Goal: Task Accomplishment & Management: Use online tool/utility

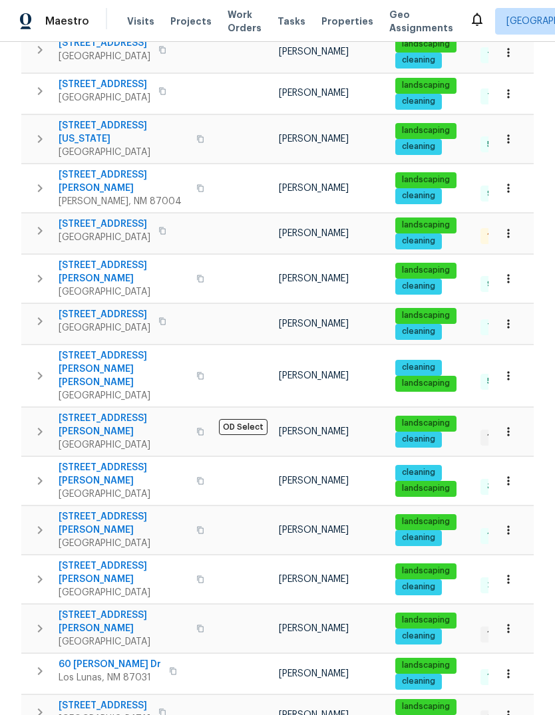
scroll to position [303, 0]
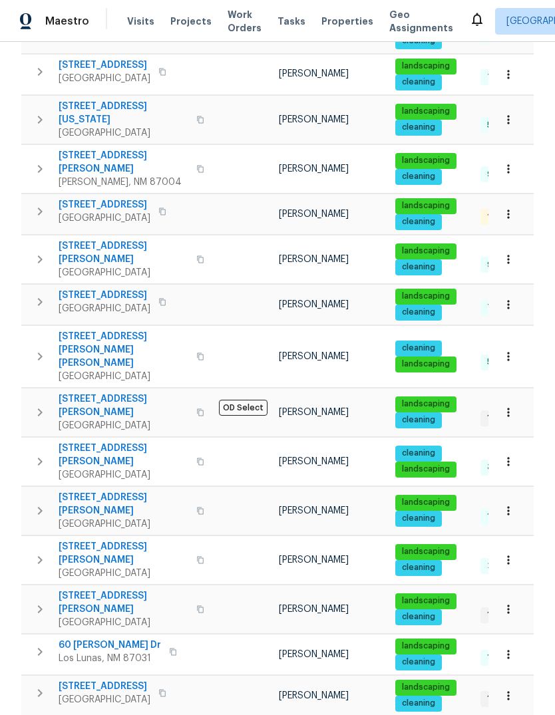
click at [103, 198] on span "[STREET_ADDRESS]" at bounding box center [105, 204] width 92 height 13
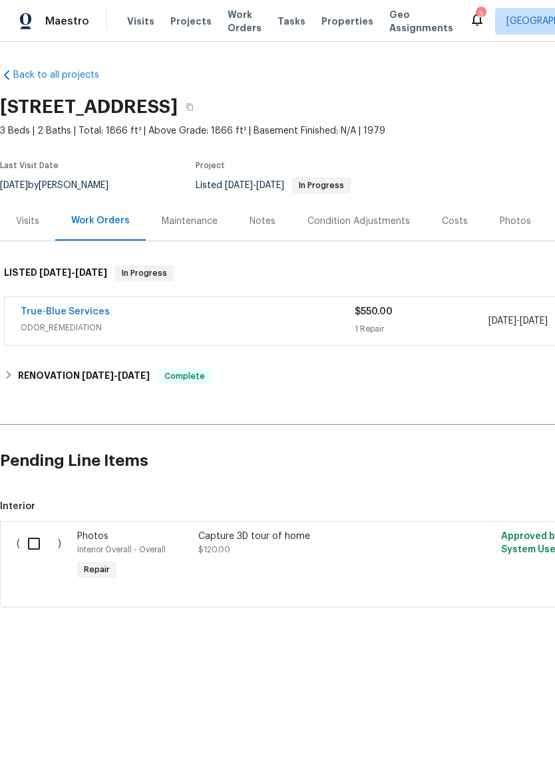
click at [290, 323] on span "ODOR_REMEDIATION" at bounding box center [188, 327] width 334 height 13
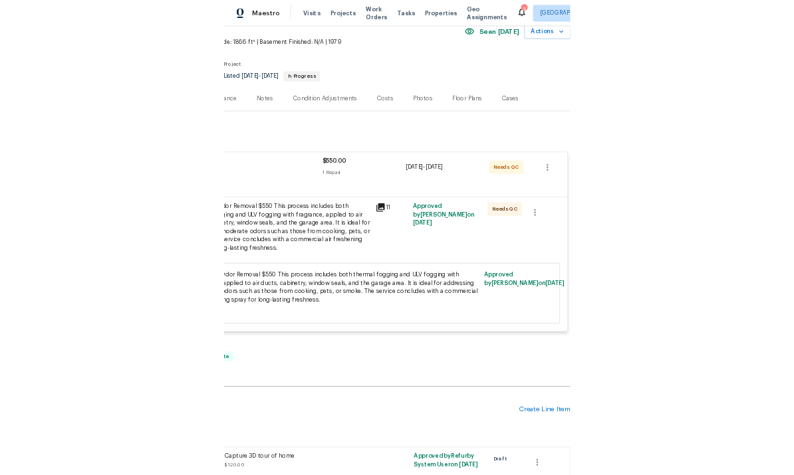
scroll to position [68, 197]
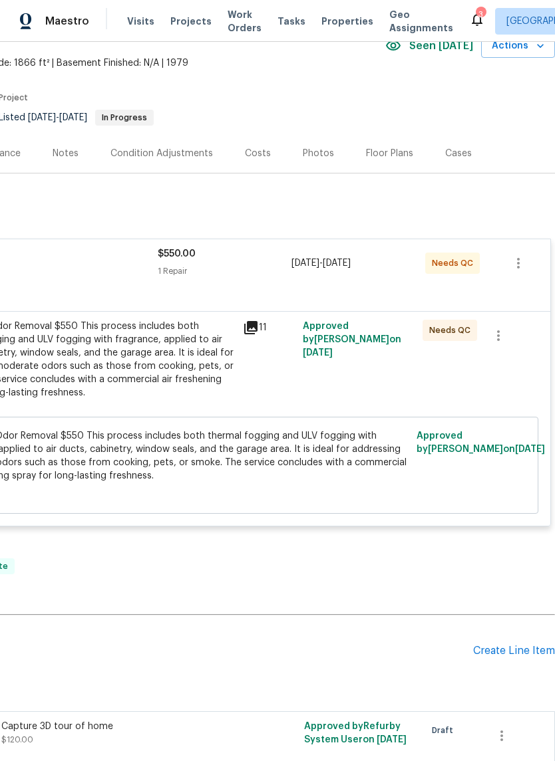
click at [183, 360] on div "Moderate Odor Removal $550 This process includes both thermal fogging and ULV f…" at bounding box center [88, 360] width 291 height 80
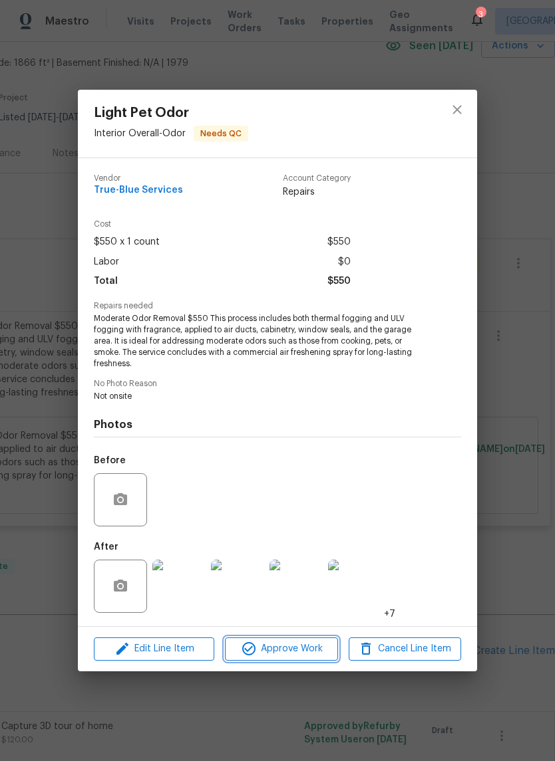
click at [285, 644] on span "Approve Work" at bounding box center [281, 649] width 104 height 17
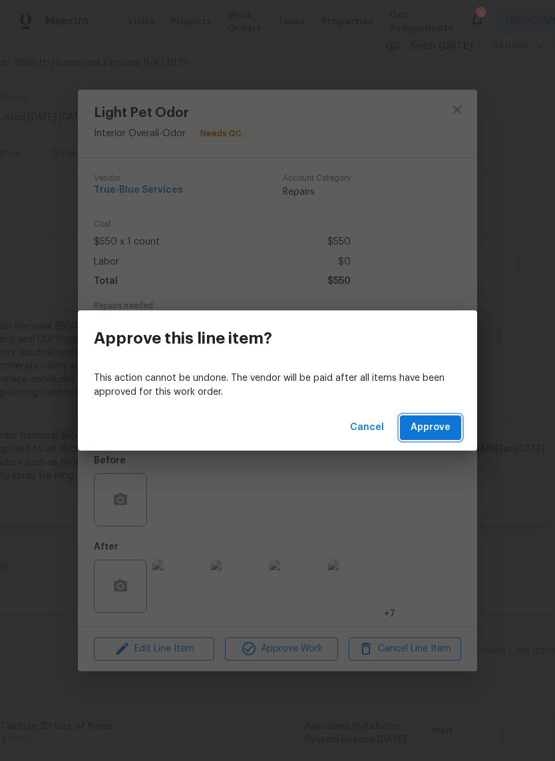
click at [438, 422] on span "Approve" at bounding box center [430, 428] width 40 height 17
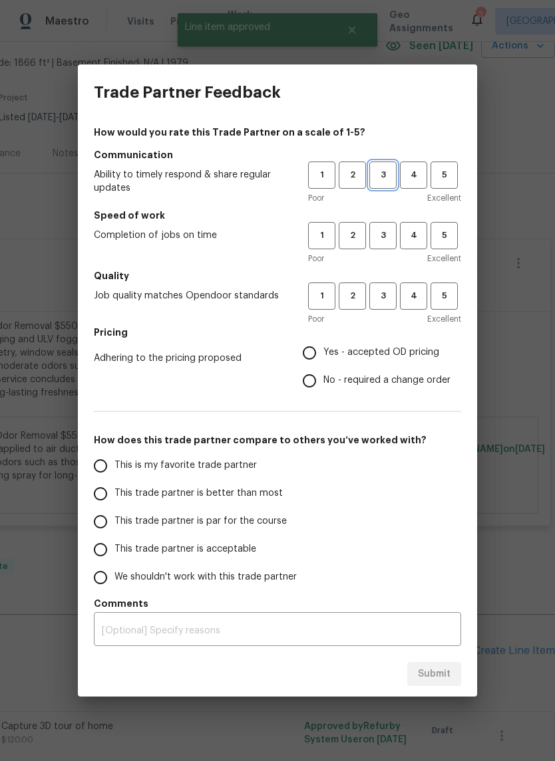
click at [382, 173] on span "3" at bounding box center [382, 175] width 25 height 15
click at [388, 237] on span "3" at bounding box center [382, 235] width 25 height 15
click at [378, 293] on span "3" at bounding box center [382, 296] width 25 height 15
click at [320, 346] on input "Yes - accepted OD pricing" at bounding box center [309, 353] width 28 height 28
radio input "true"
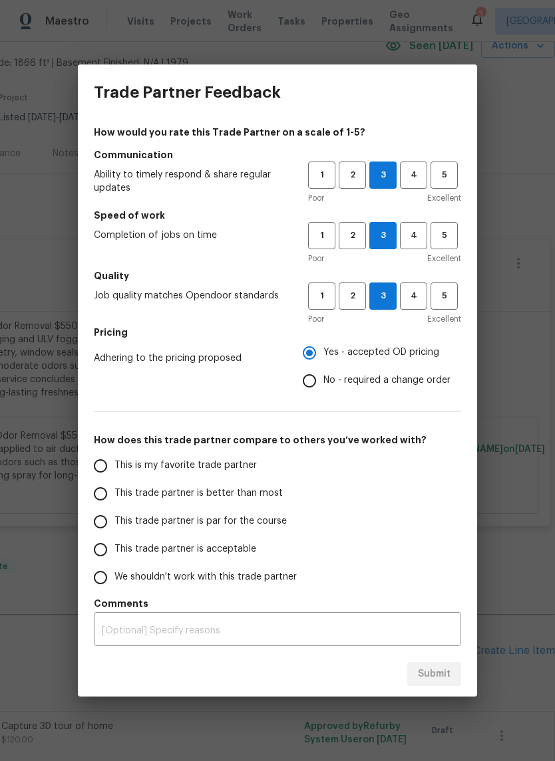
click at [96, 486] on input "This trade partner is better than most" at bounding box center [100, 494] width 28 height 28
click at [443, 684] on button "Submit" at bounding box center [434, 674] width 54 height 25
radio input "true"
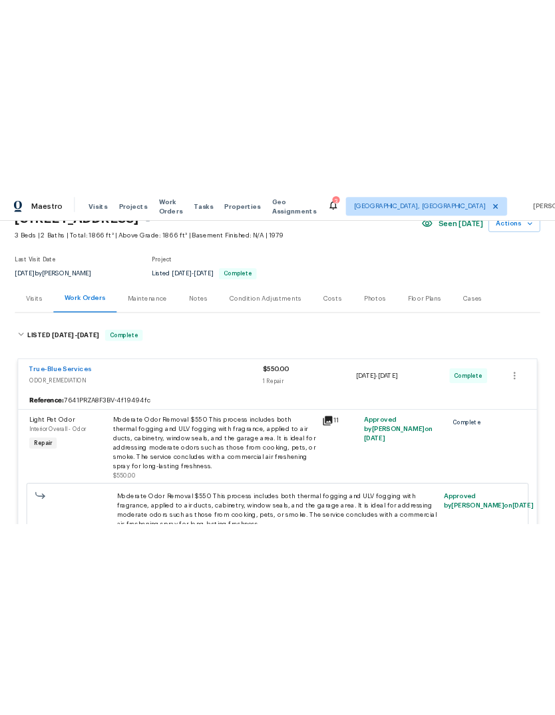
scroll to position [0, 0]
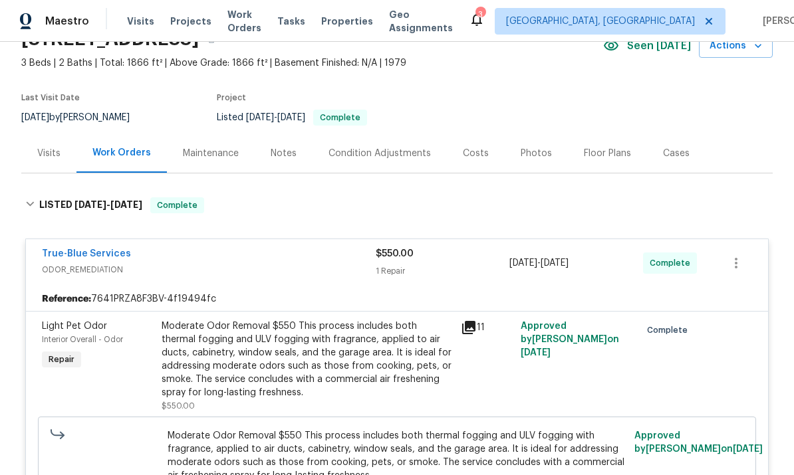
click at [554, 73] on section "802 Pinetree Rd SE, Rio Rancho, NM 87124 3 Beds | 2 Baths | Total: 1866 ft² | A…" at bounding box center [396, 78] width 751 height 112
